Goal: Task Accomplishment & Management: Manage account settings

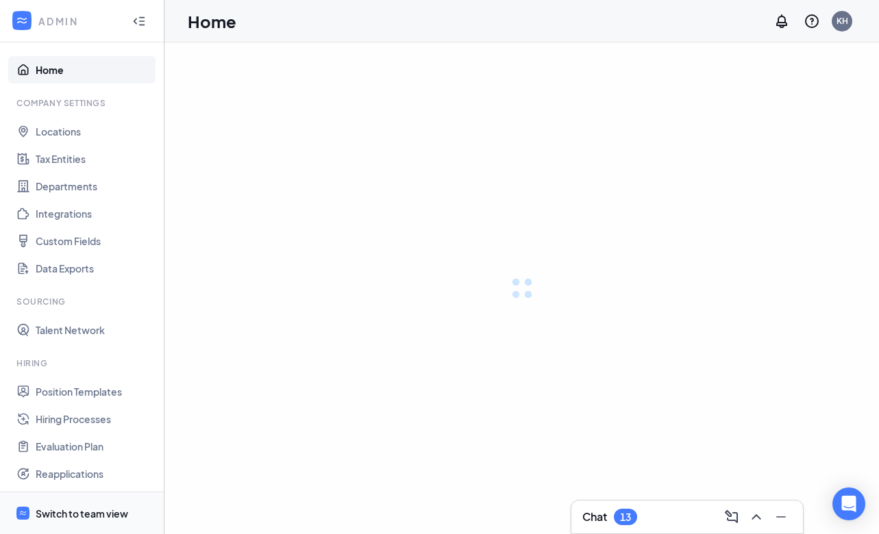
click at [61, 510] on div "Switch to team view" at bounding box center [82, 514] width 92 height 14
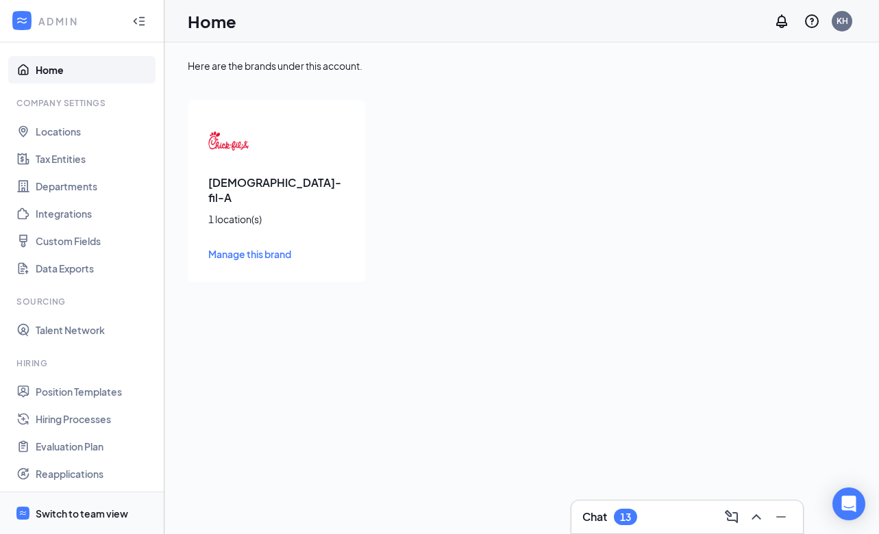
click at [71, 513] on div "Switch to team view" at bounding box center [82, 514] width 92 height 14
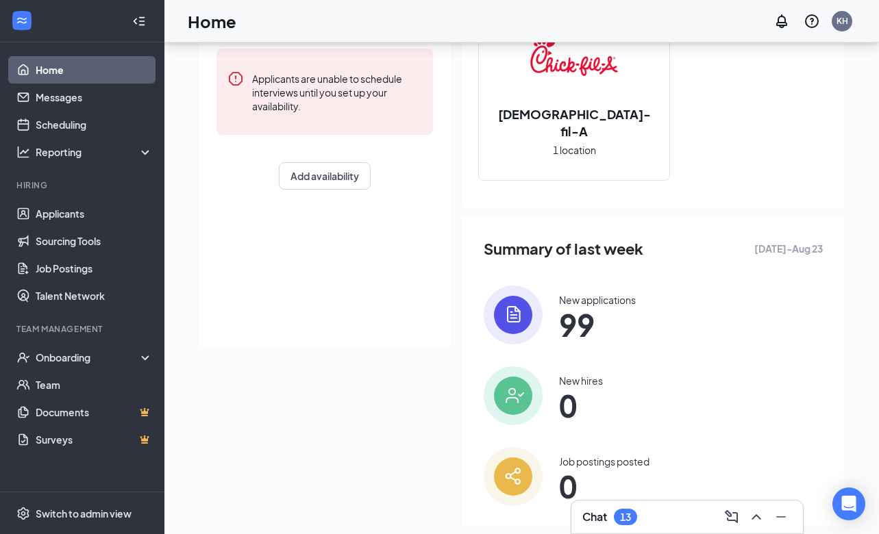
scroll to position [229, 0]
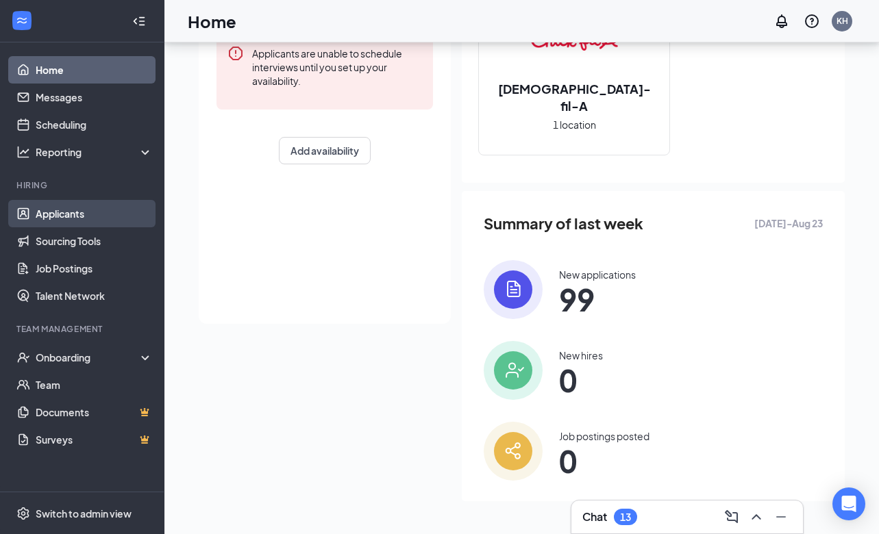
click at [64, 220] on link "Applicants" at bounding box center [94, 213] width 117 height 27
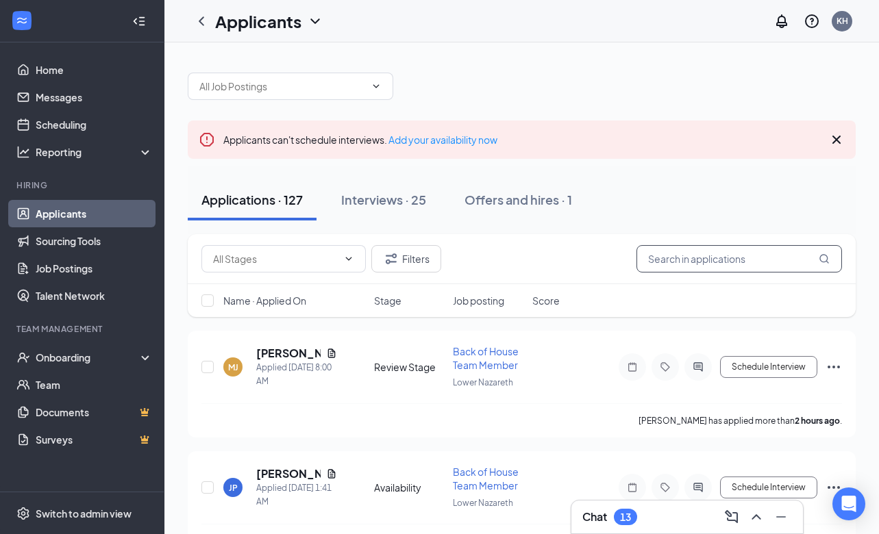
click at [666, 260] on input "text" at bounding box center [738, 258] width 205 height 27
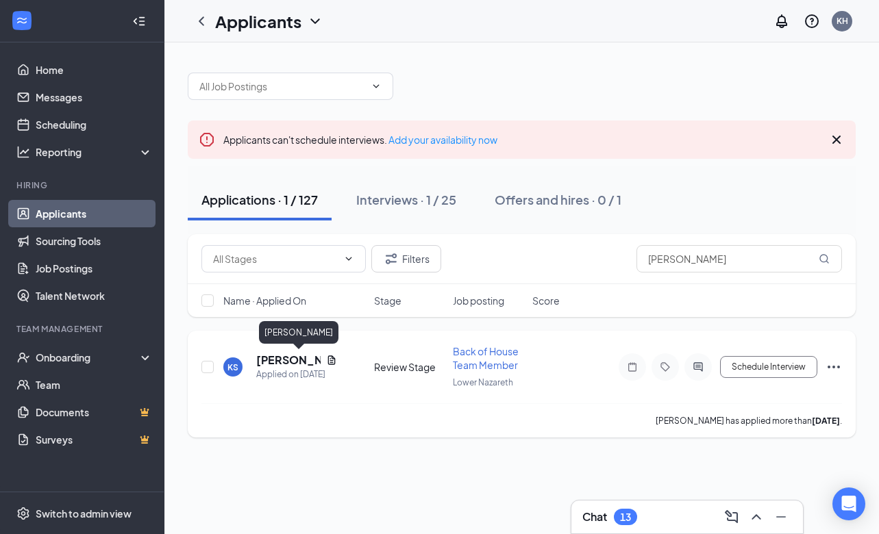
click at [264, 362] on h5 "Katie Stuber" at bounding box center [288, 360] width 64 height 15
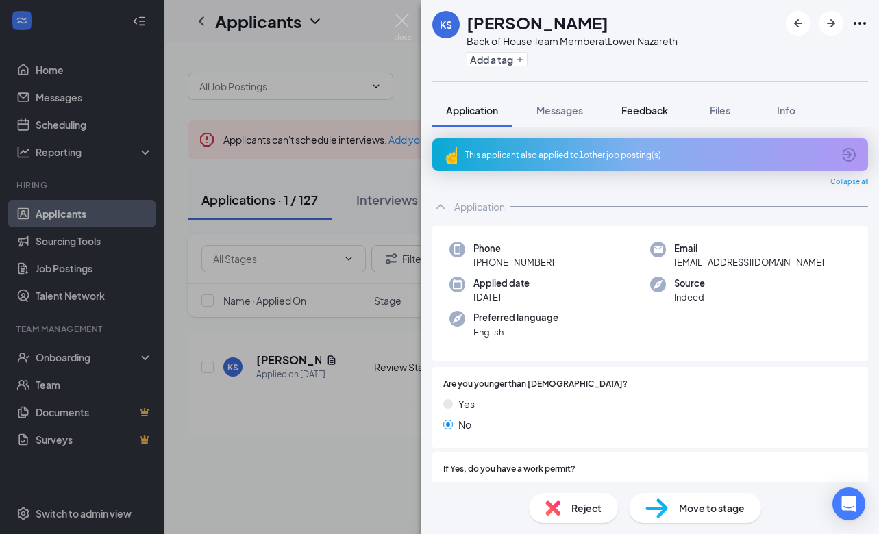
click at [660, 115] on span "Feedback" at bounding box center [644, 110] width 47 height 12
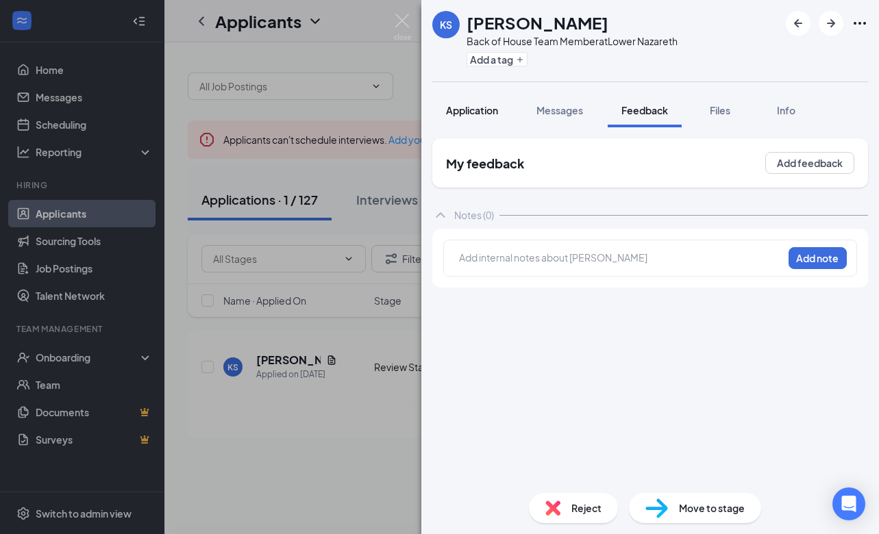
click at [461, 112] on span "Application" at bounding box center [472, 110] width 52 height 12
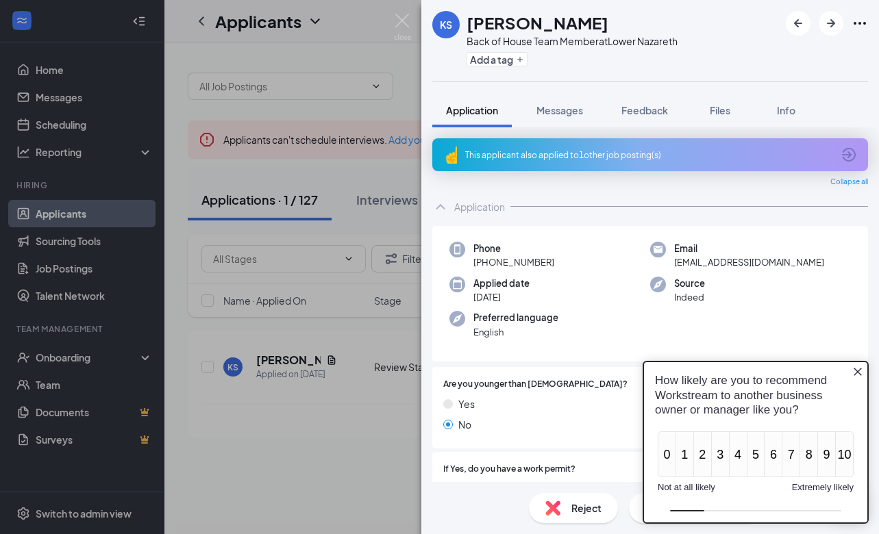
click at [854, 154] on icon "ArrowCircle" at bounding box center [849, 155] width 14 height 14
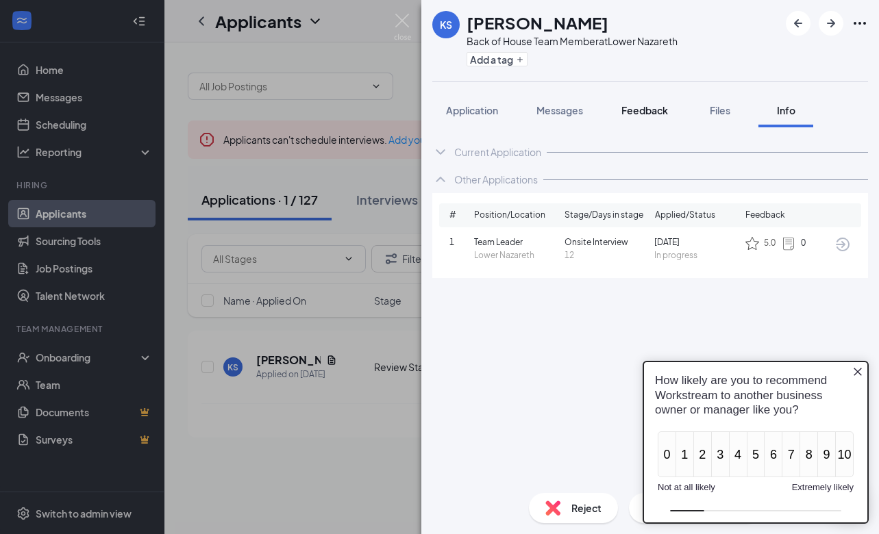
click at [653, 127] on button "Feedback" at bounding box center [645, 110] width 74 height 34
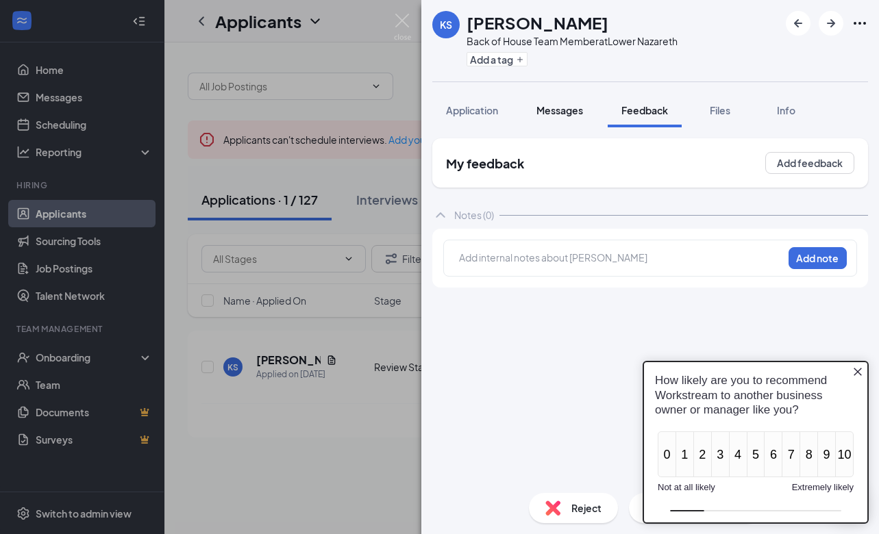
click at [582, 127] on button "Messages" at bounding box center [560, 110] width 74 height 34
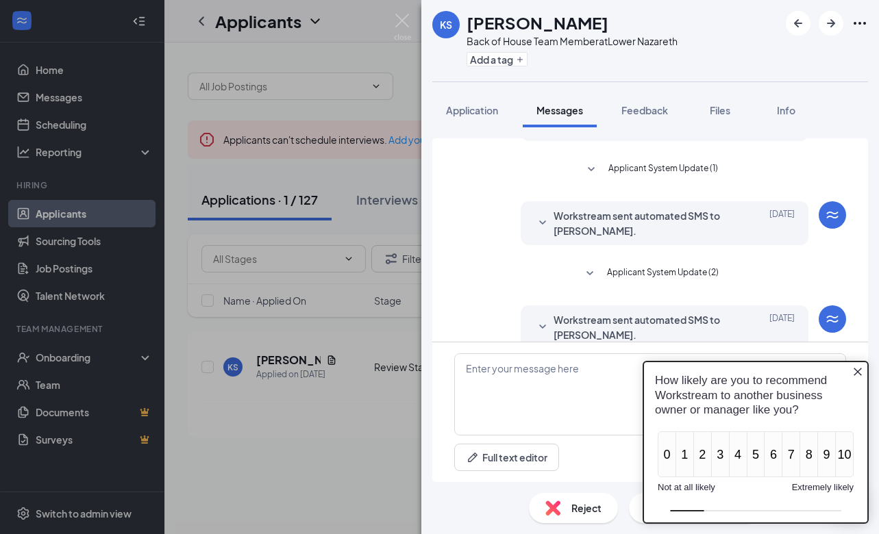
scroll to position [103, 0]
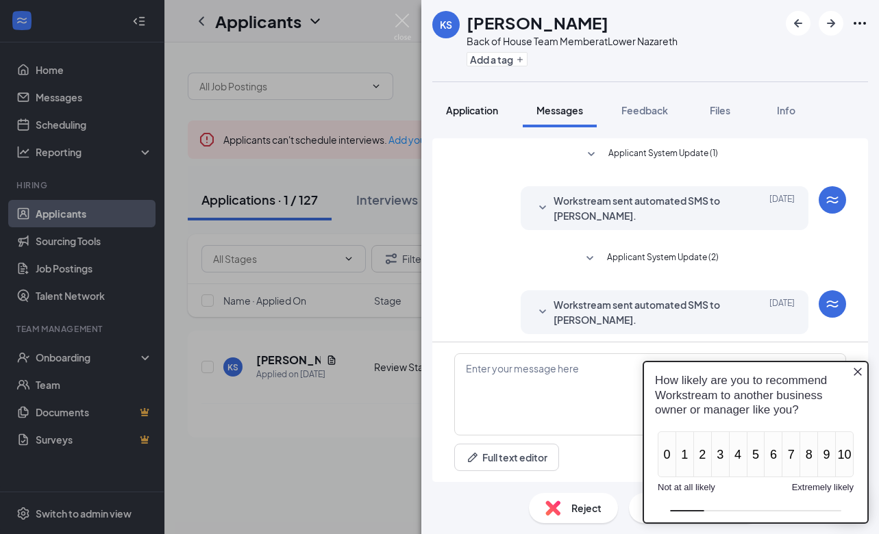
click at [487, 114] on span "Application" at bounding box center [472, 110] width 52 height 12
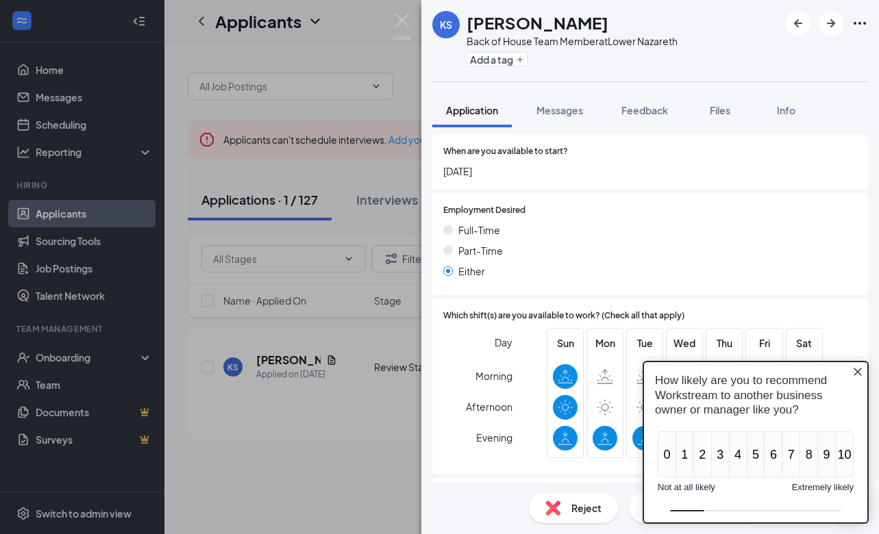
scroll to position [998, 0]
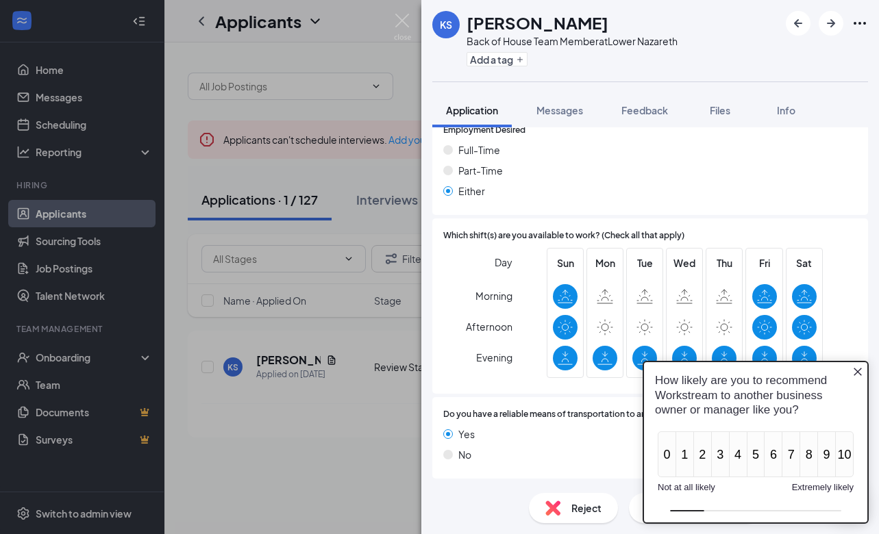
click at [856, 371] on icon "Close button" at bounding box center [857, 371] width 11 height 11
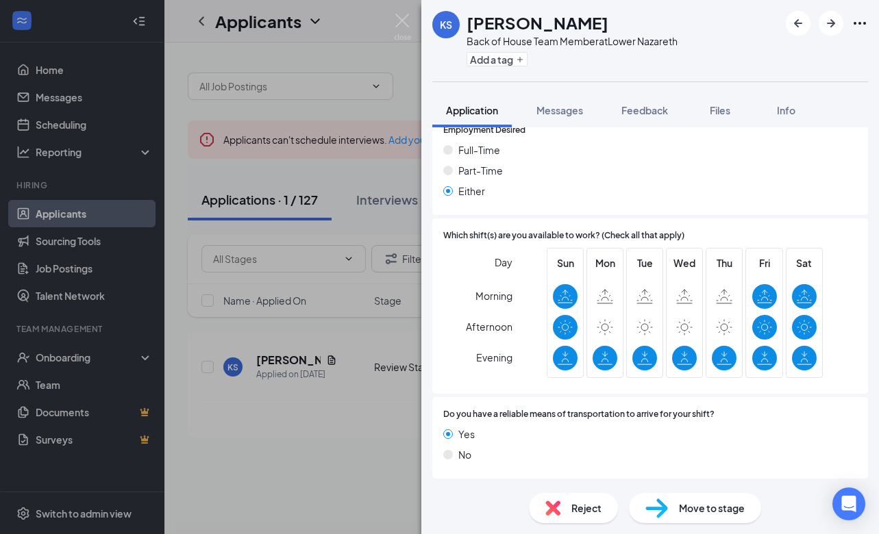
scroll to position [738, 0]
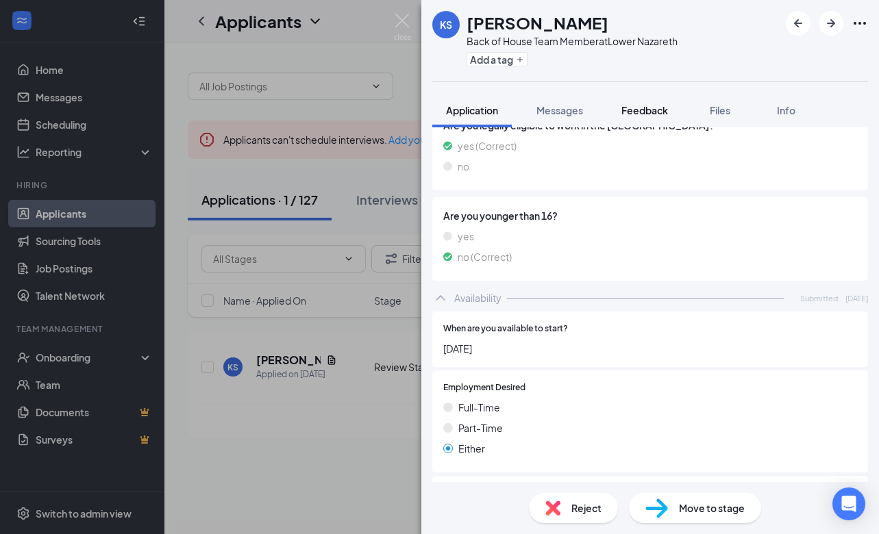
click at [666, 109] on span "Feedback" at bounding box center [644, 110] width 47 height 12
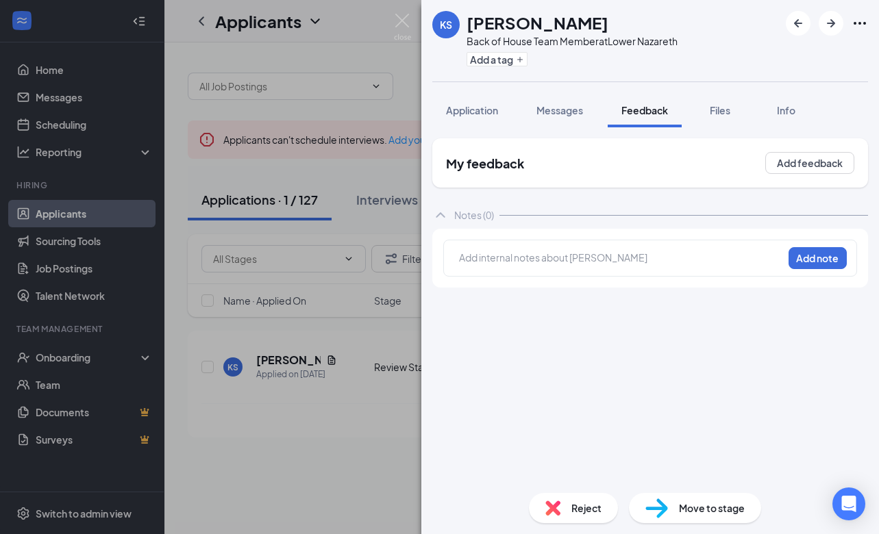
click at [549, 171] on div "My feedback Add feedback" at bounding box center [650, 162] width 436 height 49
click at [732, 113] on div "Files" at bounding box center [719, 110] width 27 height 14
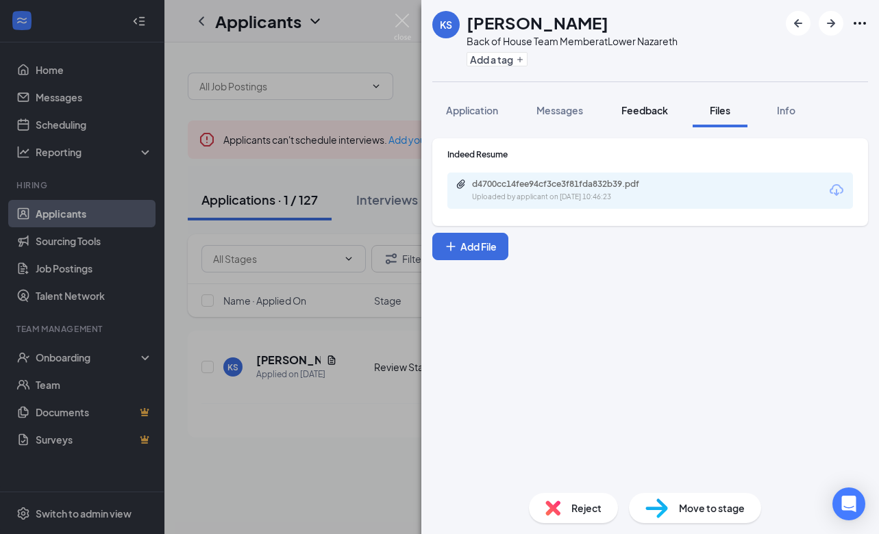
click at [651, 113] on span "Feedback" at bounding box center [644, 110] width 47 height 12
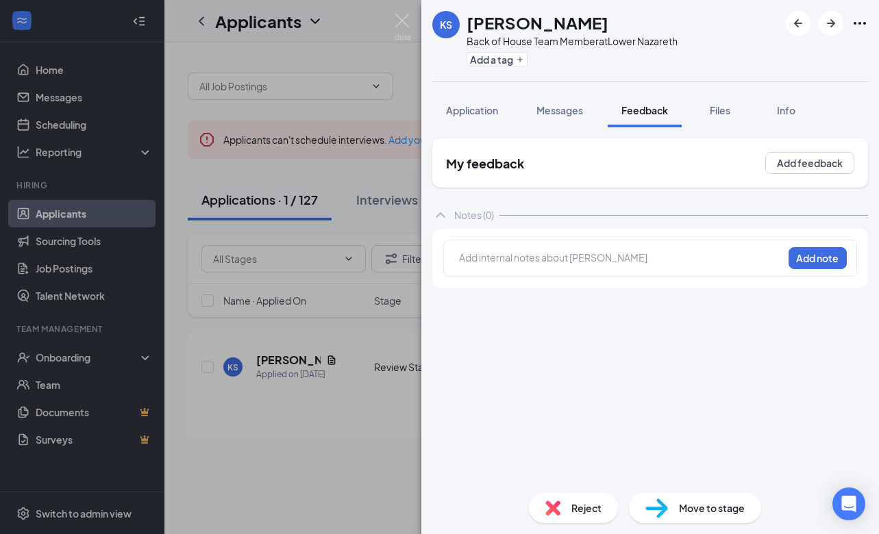
click at [547, 164] on div "My feedback Add feedback" at bounding box center [650, 162] width 436 height 49
click at [551, 113] on span "Messages" at bounding box center [559, 110] width 47 height 12
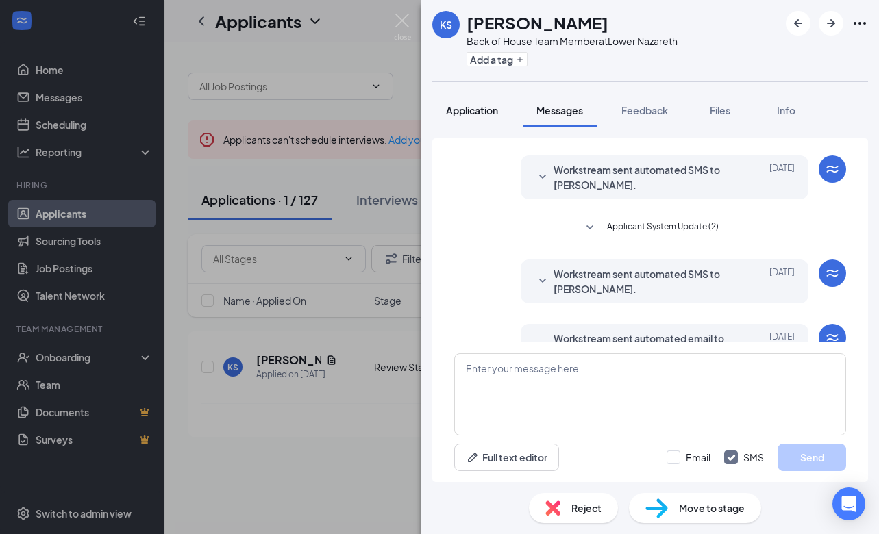
scroll to position [173, 0]
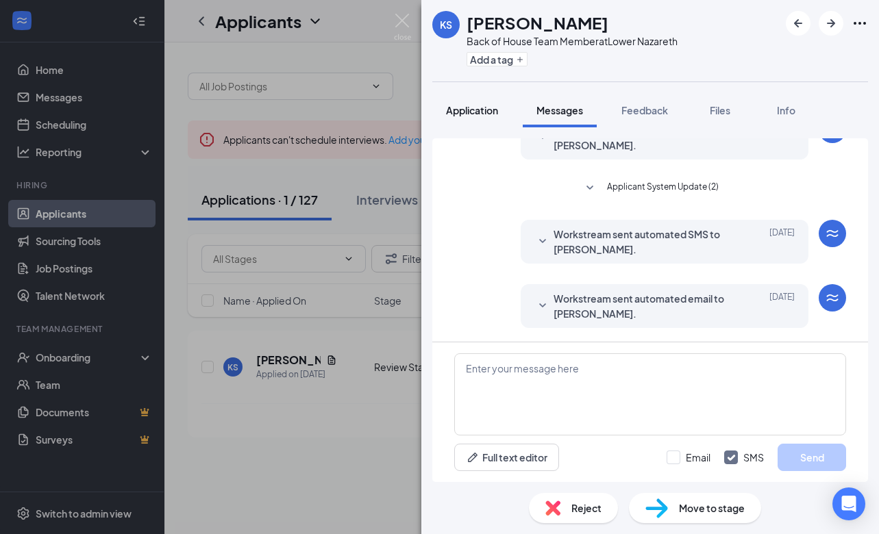
click at [473, 113] on span "Application" at bounding box center [472, 110] width 52 height 12
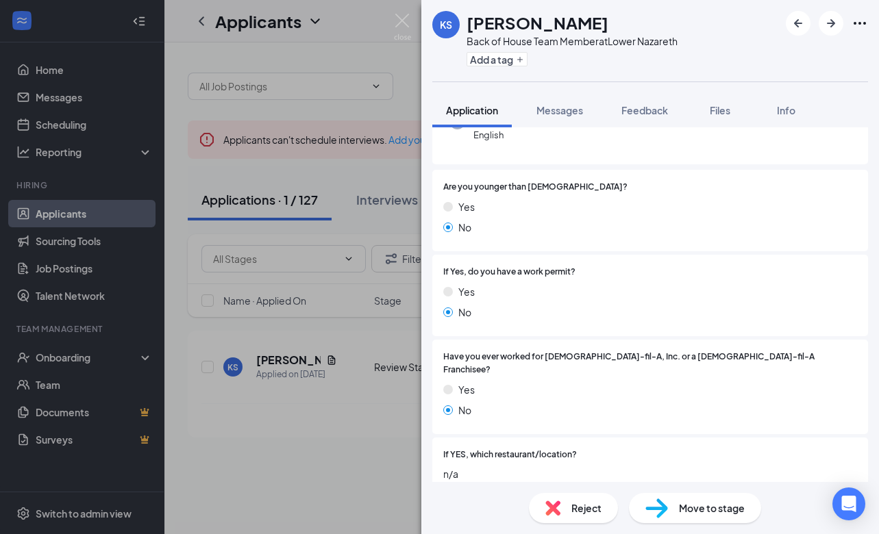
scroll to position [247, 0]
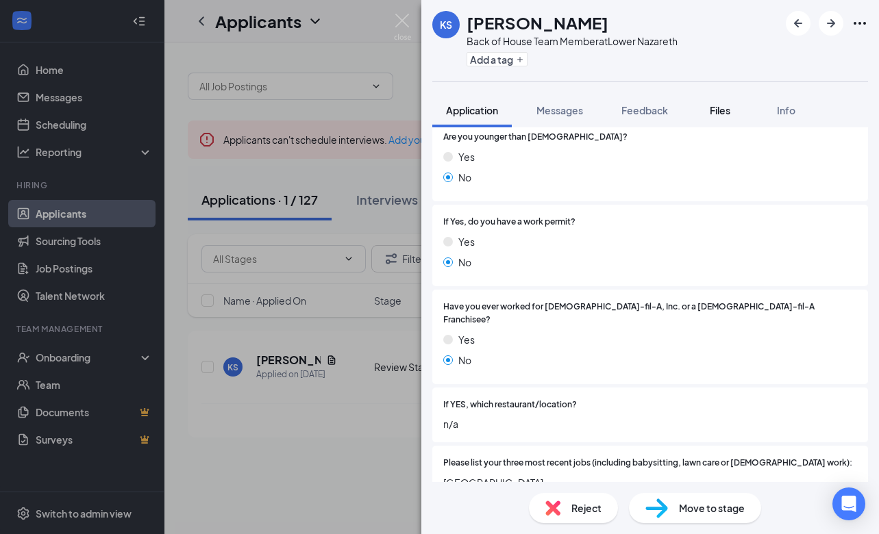
click at [735, 112] on button "Files" at bounding box center [720, 110] width 55 height 34
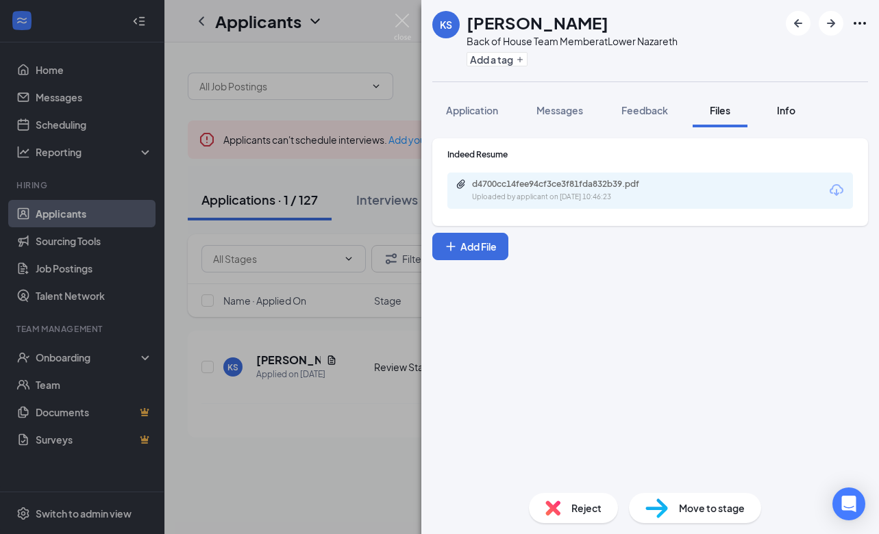
click at [788, 105] on span "Info" at bounding box center [786, 110] width 18 height 12
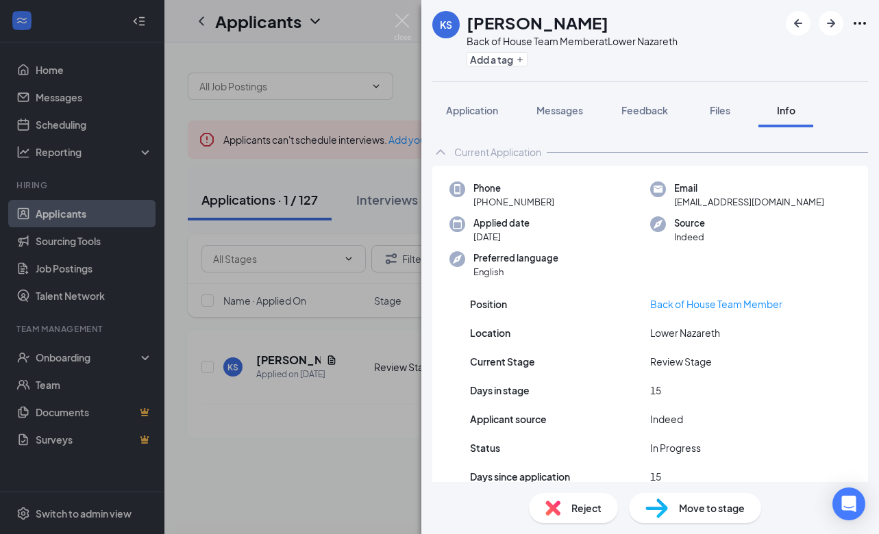
scroll to position [59, 0]
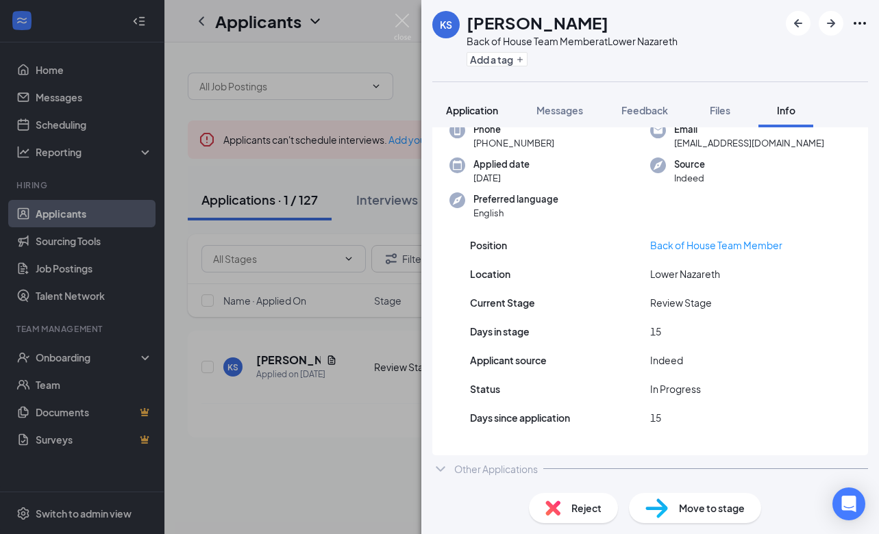
click at [461, 116] on div "Application" at bounding box center [472, 110] width 52 height 14
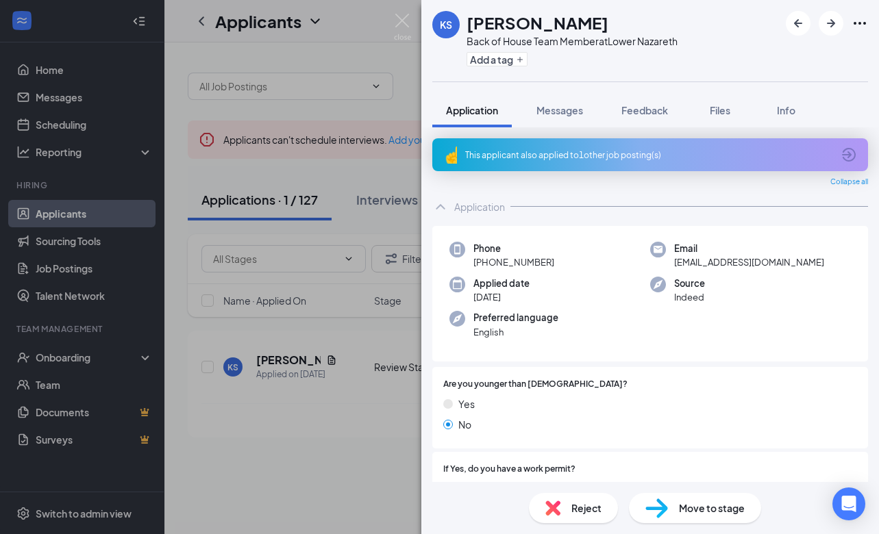
click at [319, 45] on div "KS Katie Stuber Back of House Team Member at Lower Nazareth Add a tag Applicati…" at bounding box center [439, 267] width 879 height 534
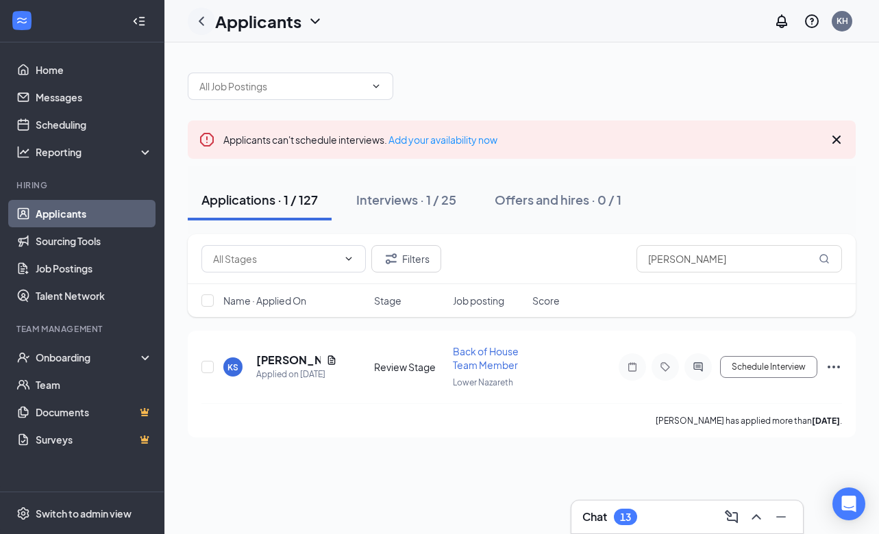
click at [200, 19] on icon "ChevronLeft" at bounding box center [201, 20] width 5 height 9
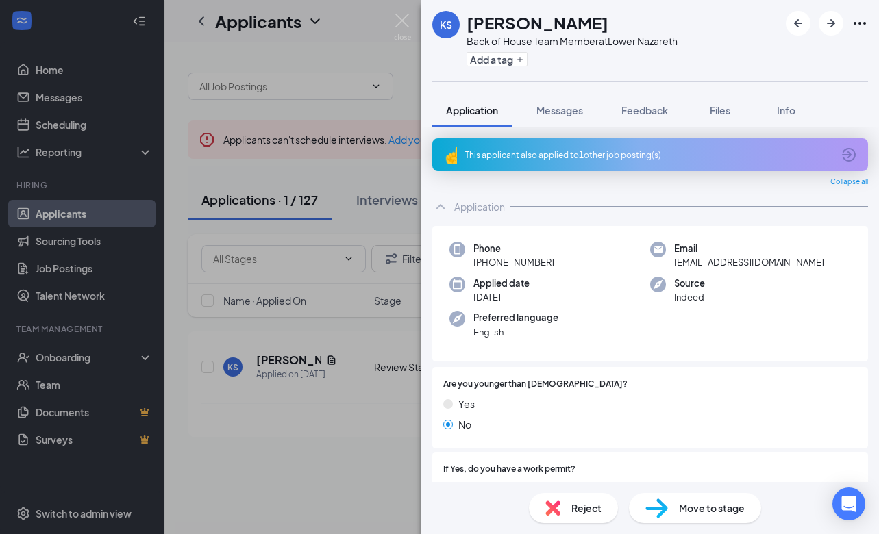
click at [415, 90] on div "KS Katie Stuber Back of House Team Member at Lower Nazareth Add a tag Applicati…" at bounding box center [439, 267] width 879 height 534
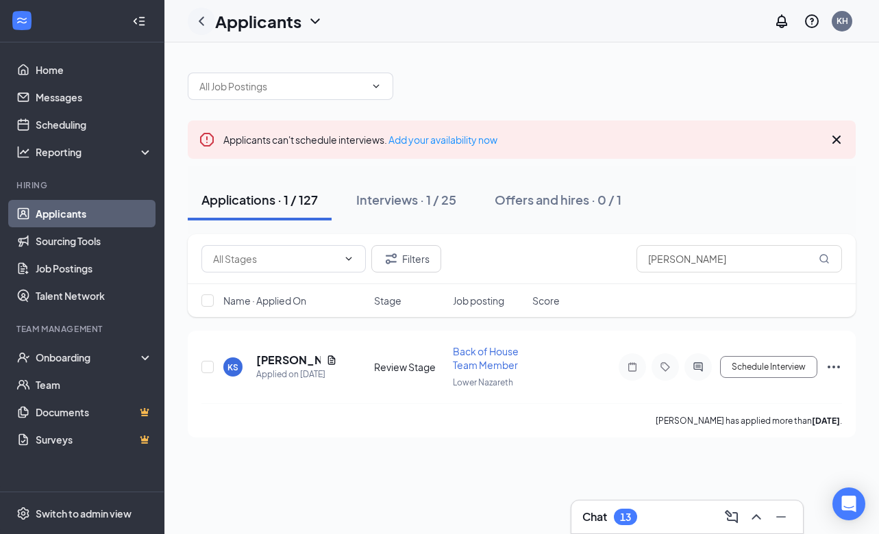
click at [209, 21] on icon "ChevronLeft" at bounding box center [201, 21] width 16 height 16
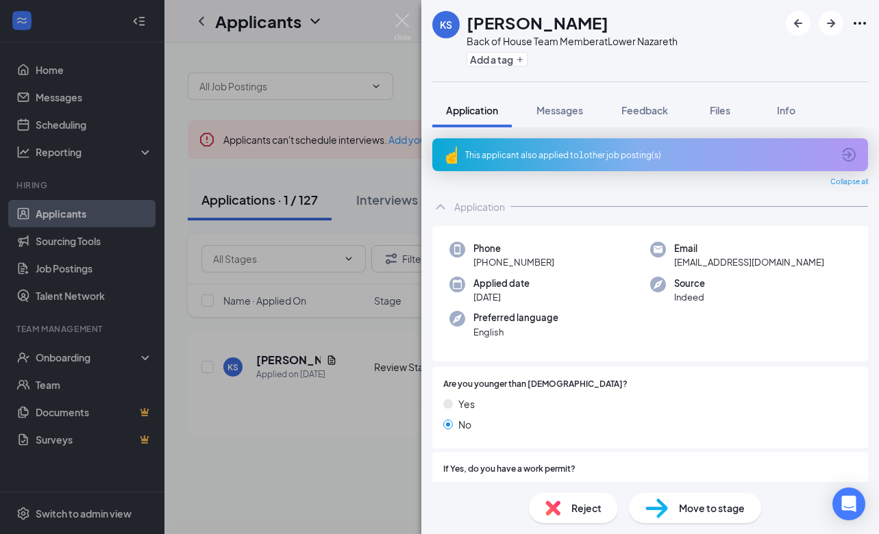
drag, startPoint x: 412, startPoint y: 249, endPoint x: 706, endPoint y: 245, distance: 293.9
click at [412, 249] on div "KS Katie Stuber Back of House Team Member at Lower Nazareth Add a tag Applicati…" at bounding box center [439, 267] width 879 height 534
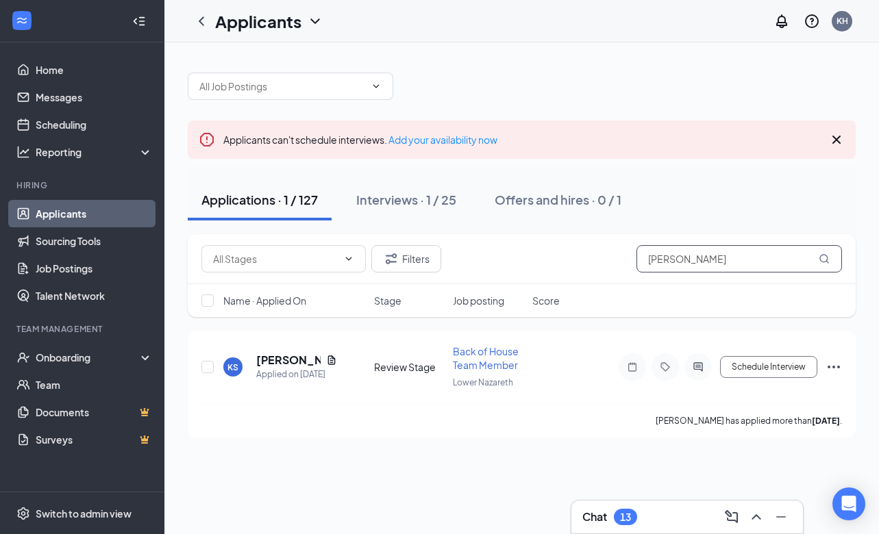
click at [711, 264] on input "katie" at bounding box center [738, 258] width 205 height 27
type input "hawthorn"
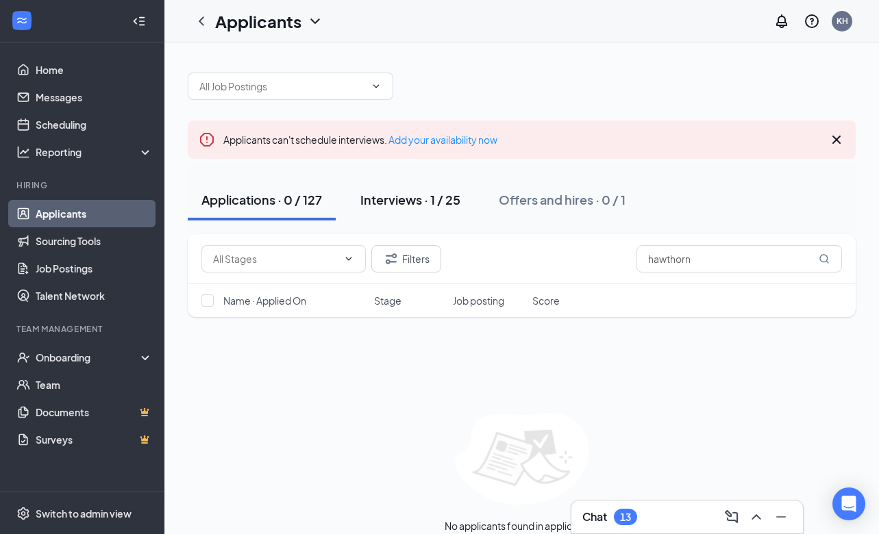
click at [432, 199] on div "Interviews · 1 / 25" at bounding box center [410, 199] width 100 height 17
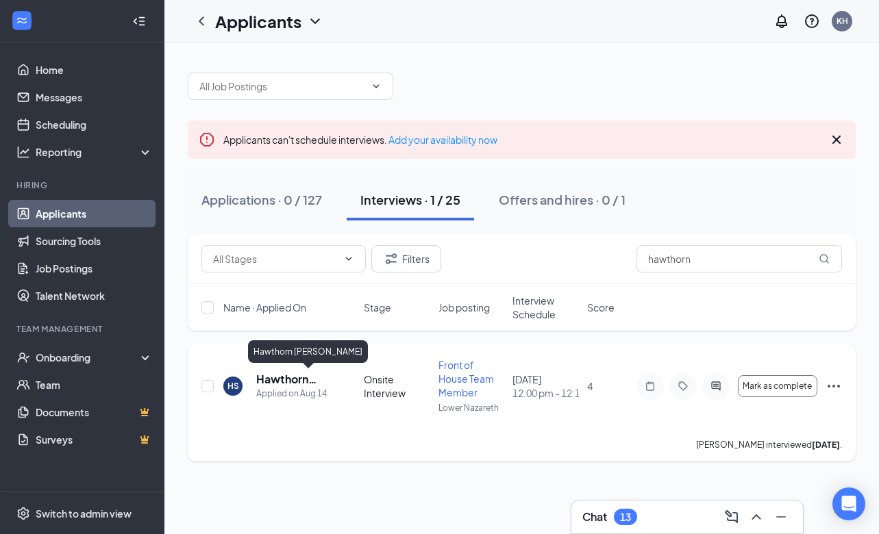
click at [283, 377] on h5 "Hawthorn [PERSON_NAME]" at bounding box center [291, 379] width 71 height 15
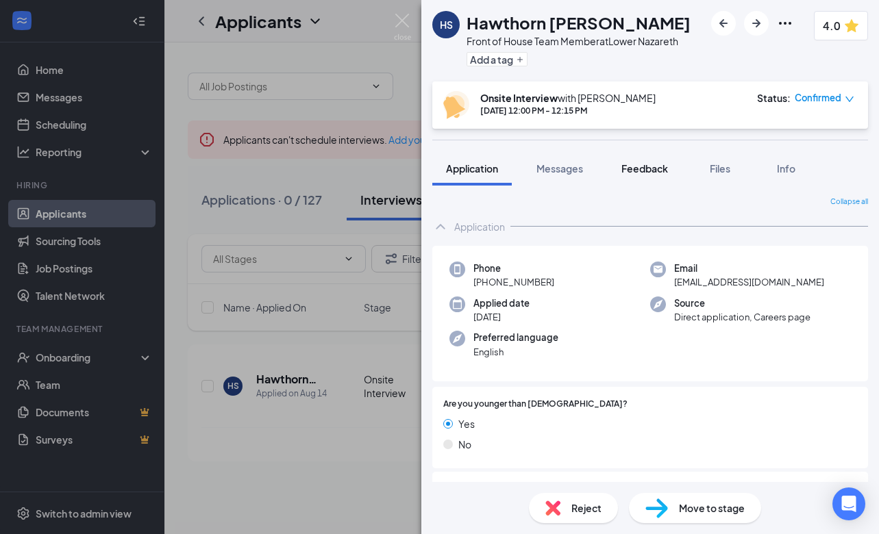
click at [636, 160] on button "Feedback" at bounding box center [645, 168] width 74 height 34
